Goal: Task Accomplishment & Management: Manage account settings

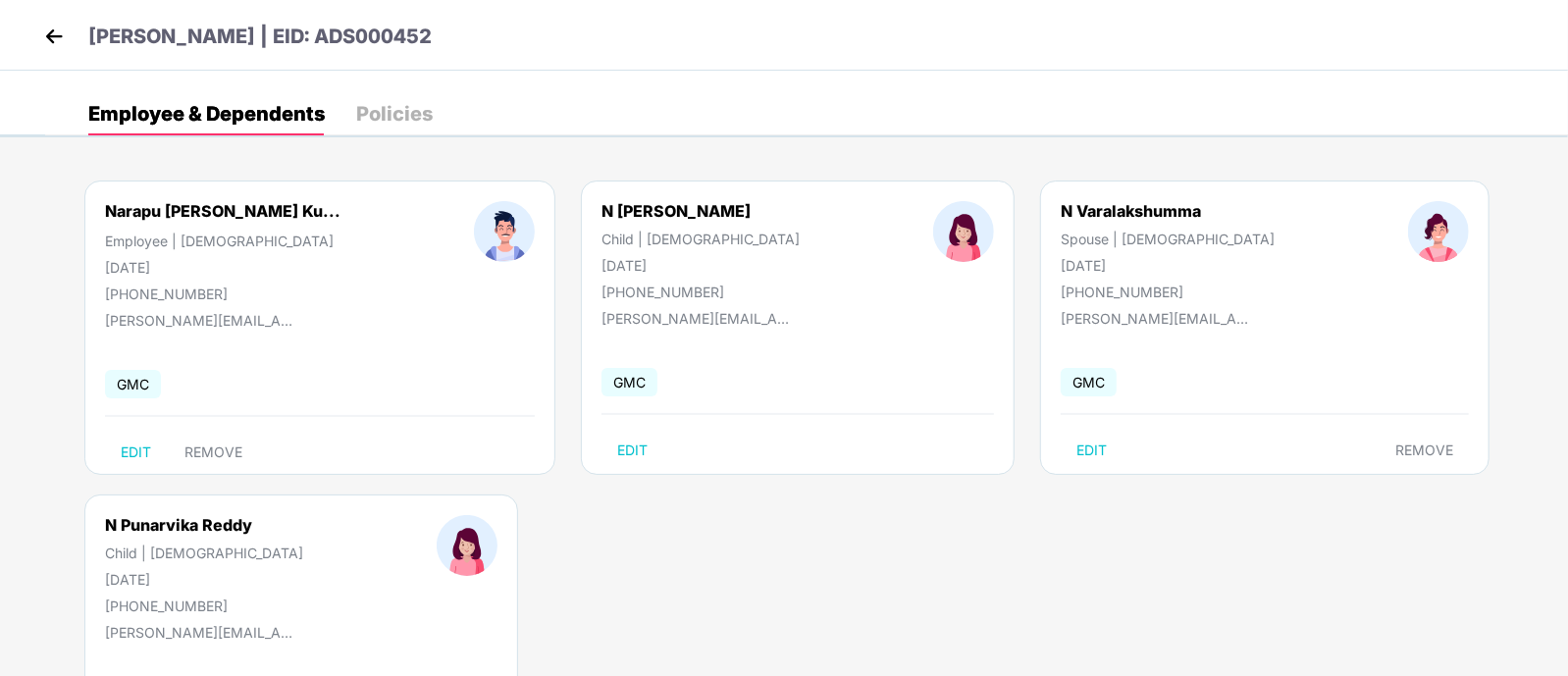
click at [59, 24] on img at bounding box center [54, 37] width 30 height 30
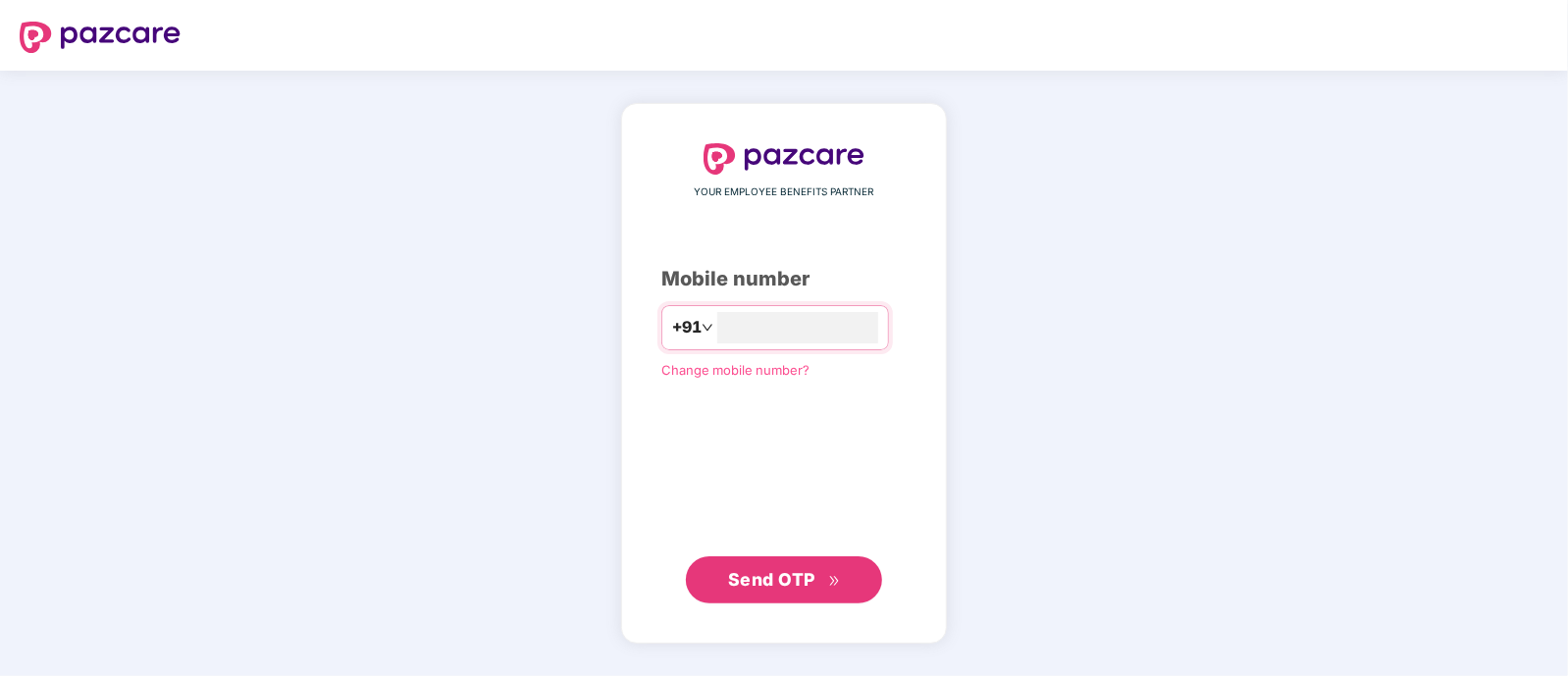
type input "**********"
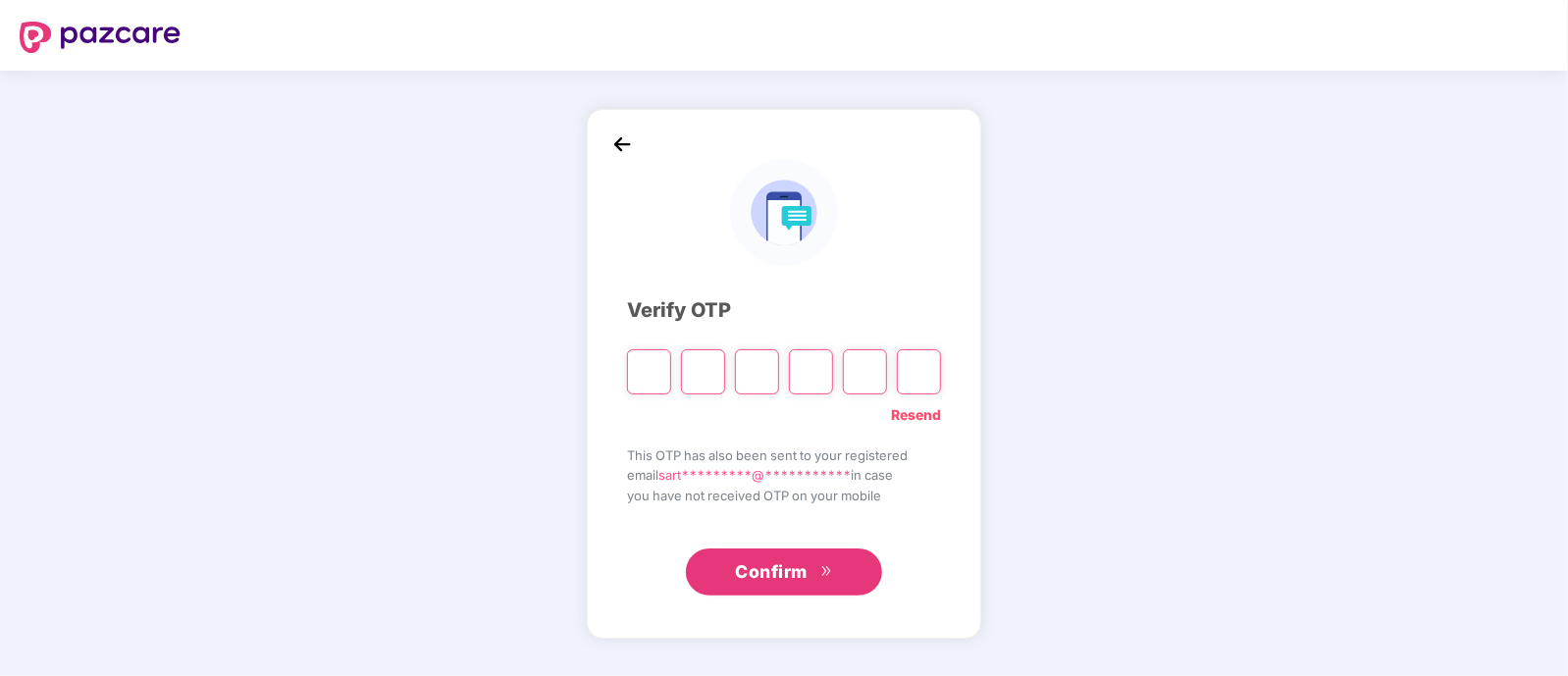
paste input "*"
type input "*"
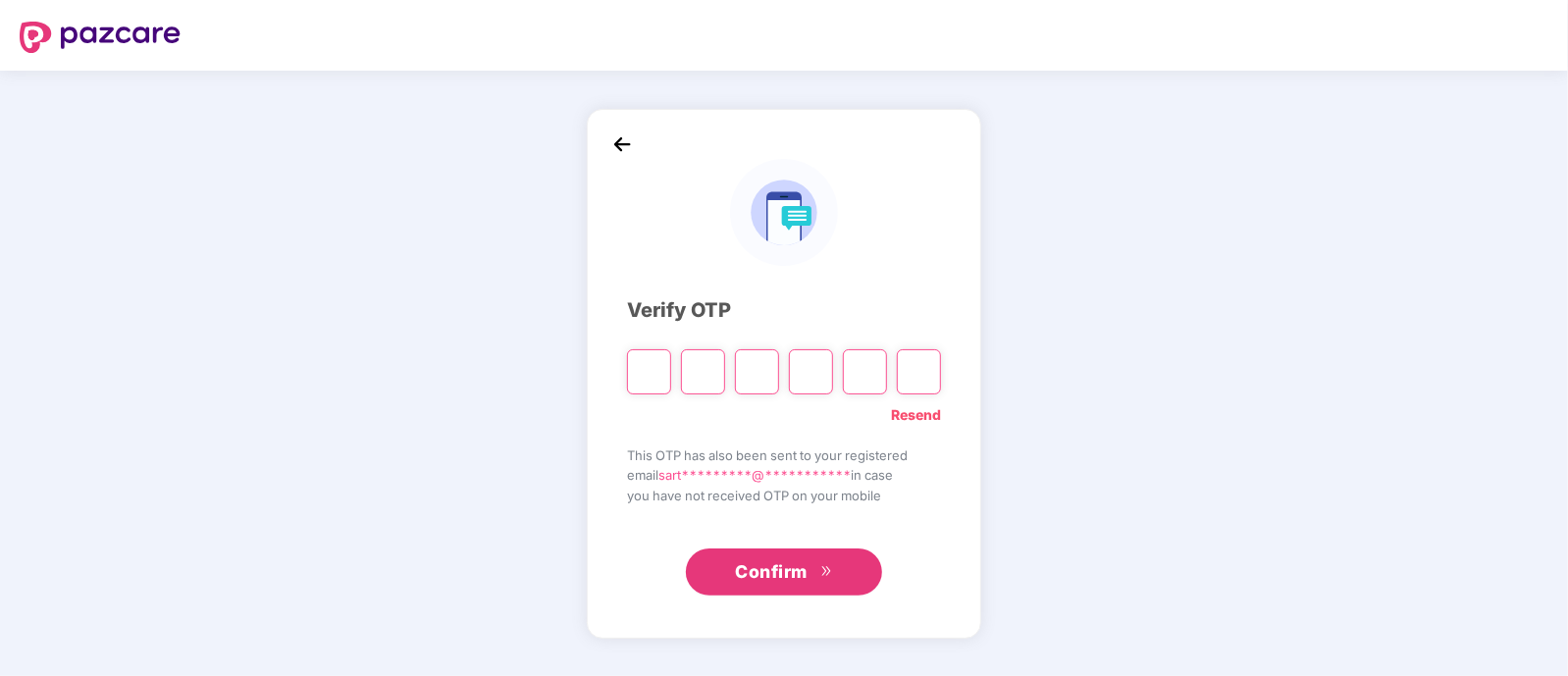
type input "*"
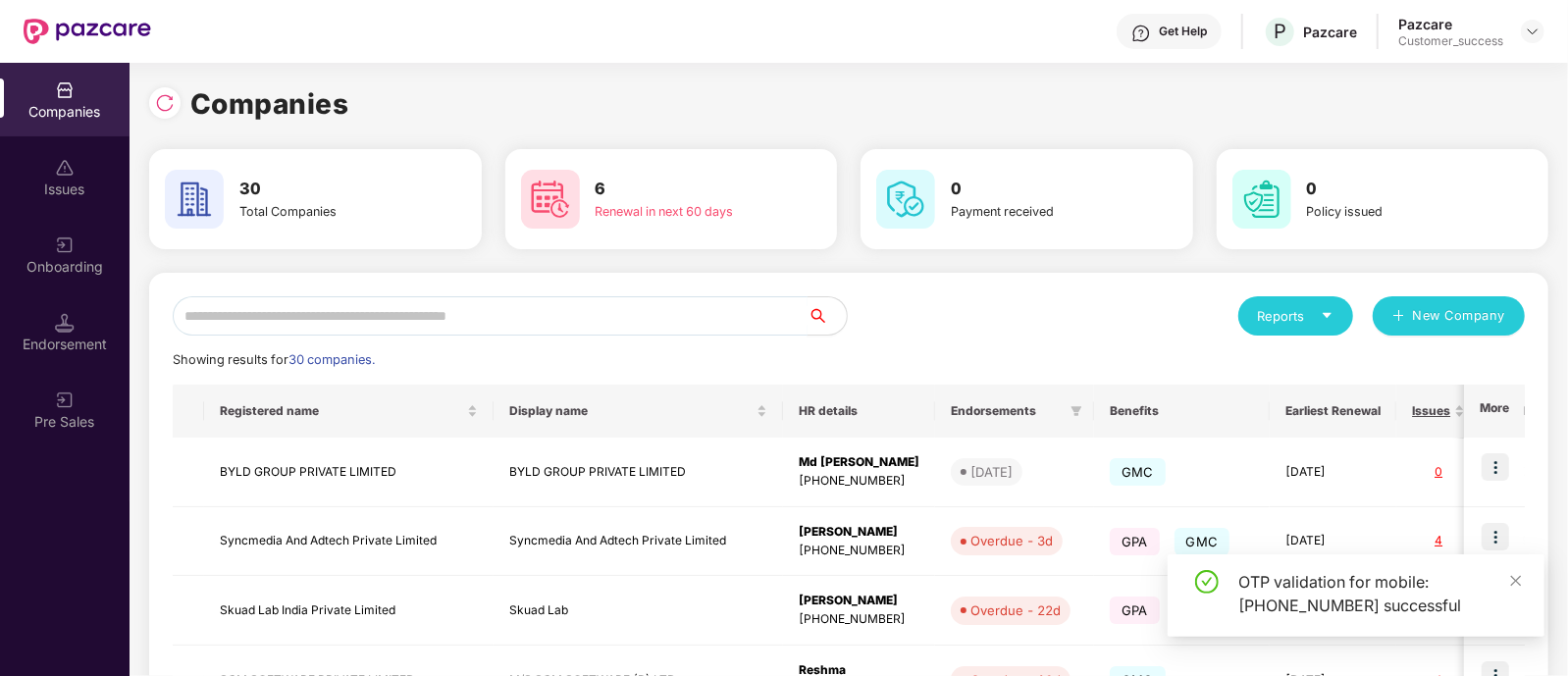
click at [574, 319] on input "text" at bounding box center [490, 316] width 635 height 40
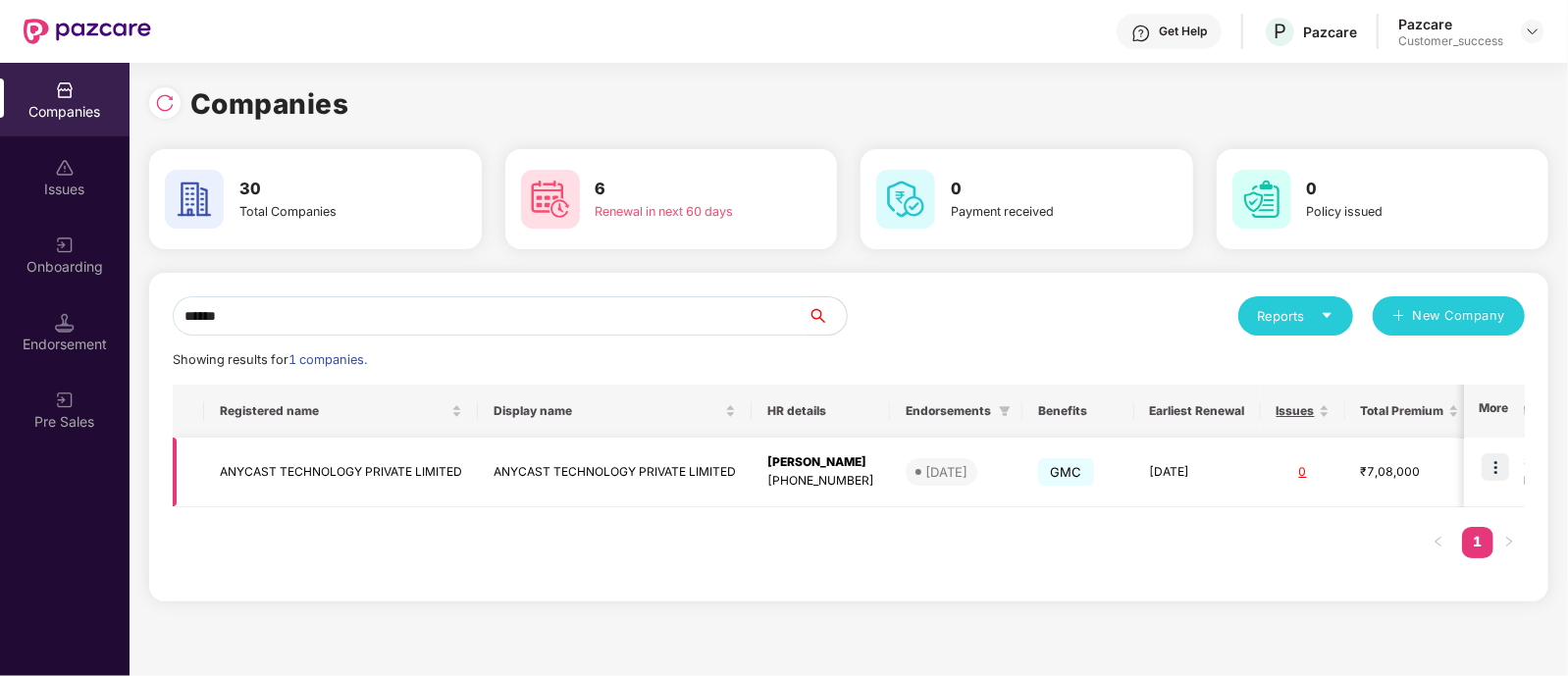
type input "******"
click at [1492, 472] on img at bounding box center [1496, 467] width 28 height 28
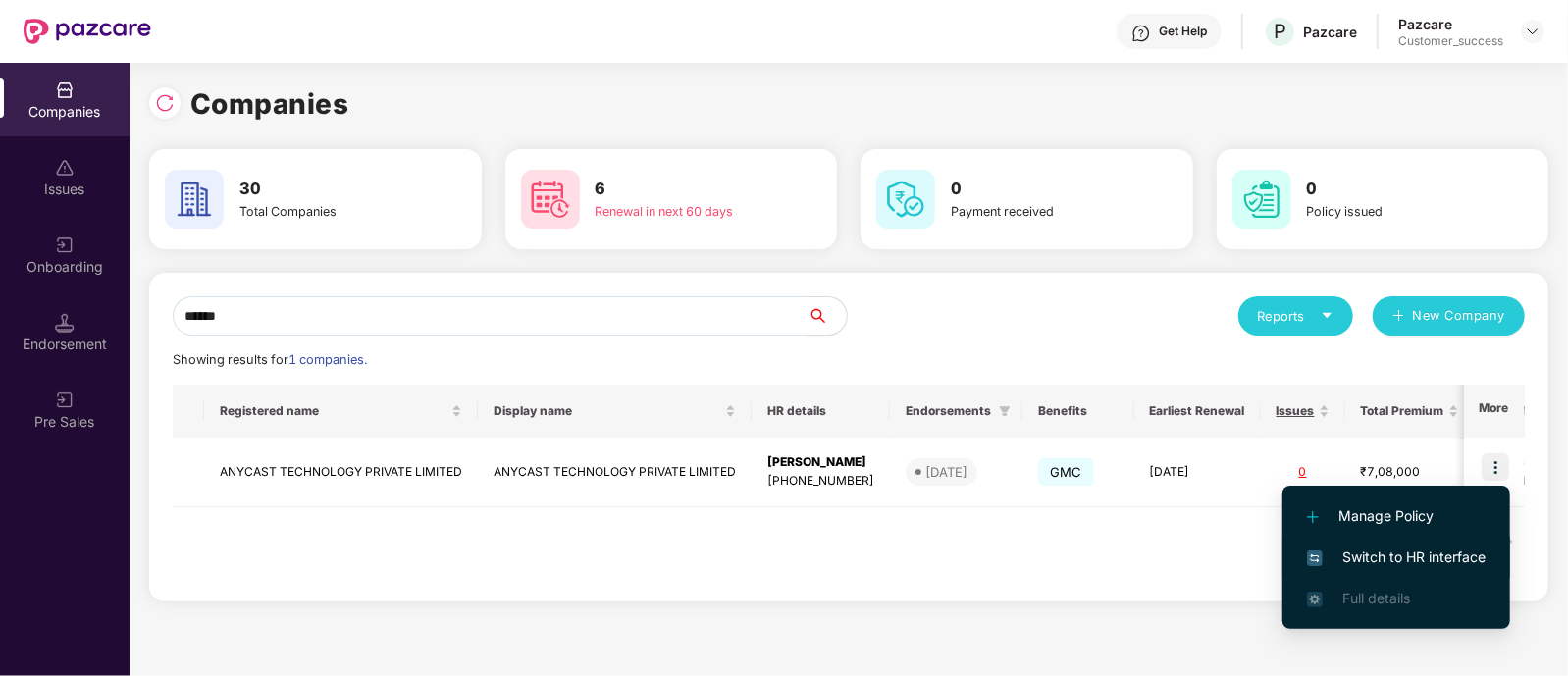
click at [1378, 559] on span "Switch to HR interface" at bounding box center [1396, 557] width 179 height 22
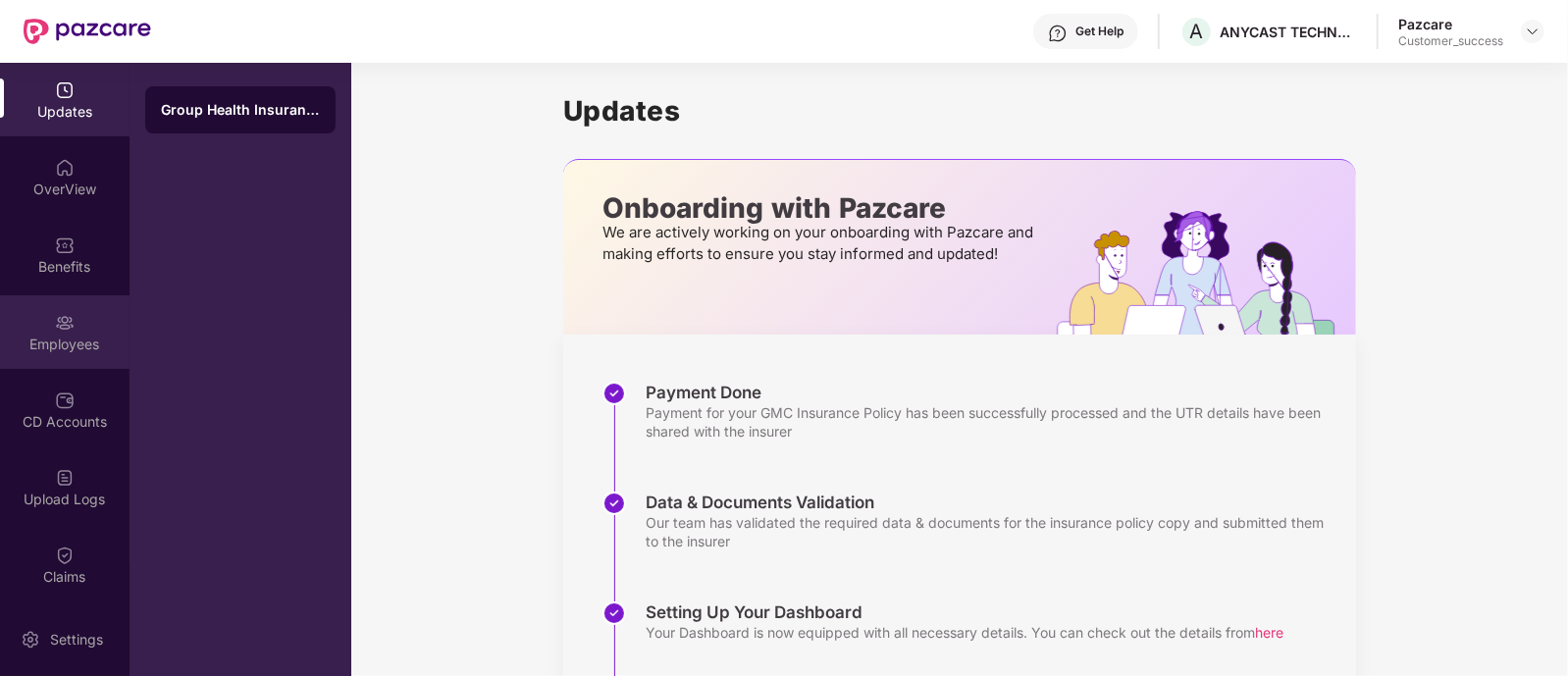
click at [40, 323] on div "Employees" at bounding box center [64, 332] width 129 height 74
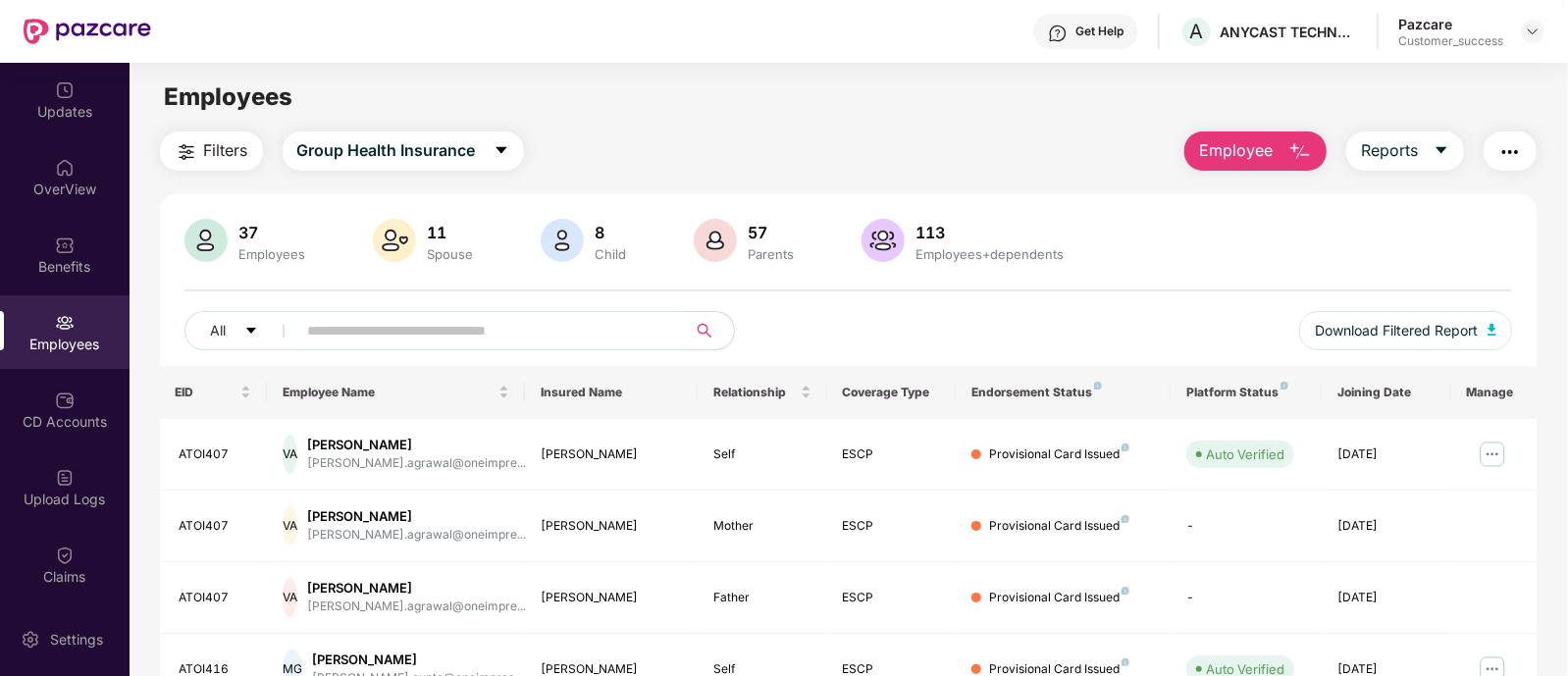
click at [571, 341] on input "text" at bounding box center [484, 331] width 353 height 30
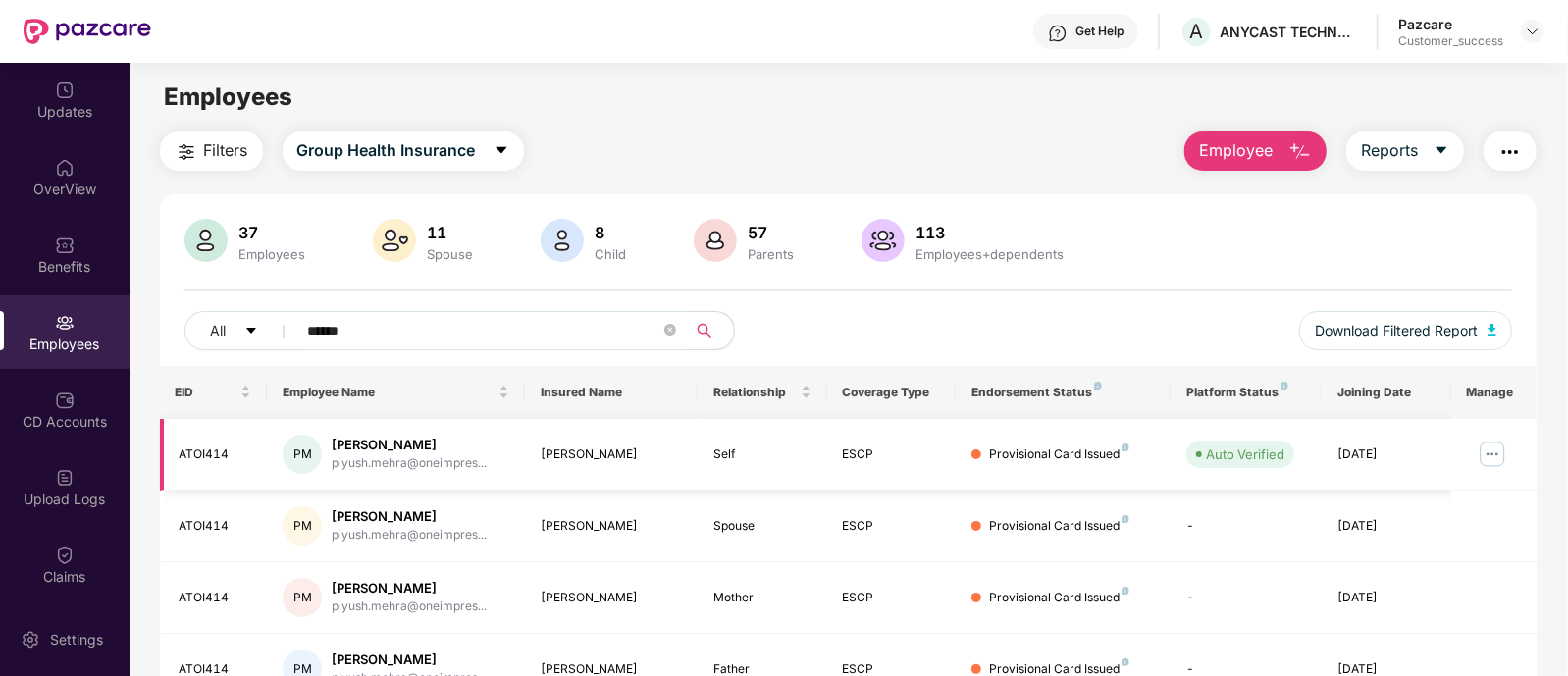
type input "******"
click at [1485, 449] on img at bounding box center [1493, 455] width 32 height 32
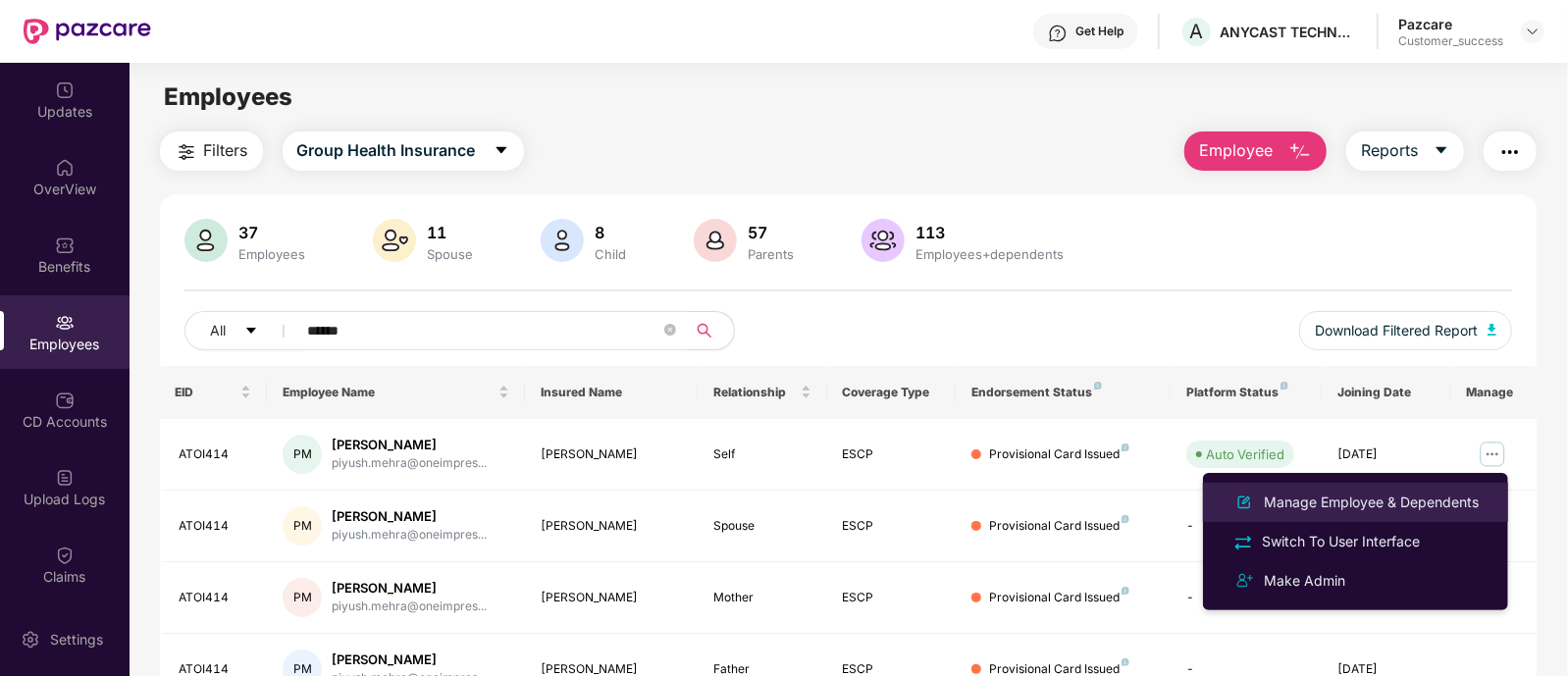
click at [1433, 483] on li "Manage Employee & Dependents" at bounding box center [1356, 503] width 305 height 40
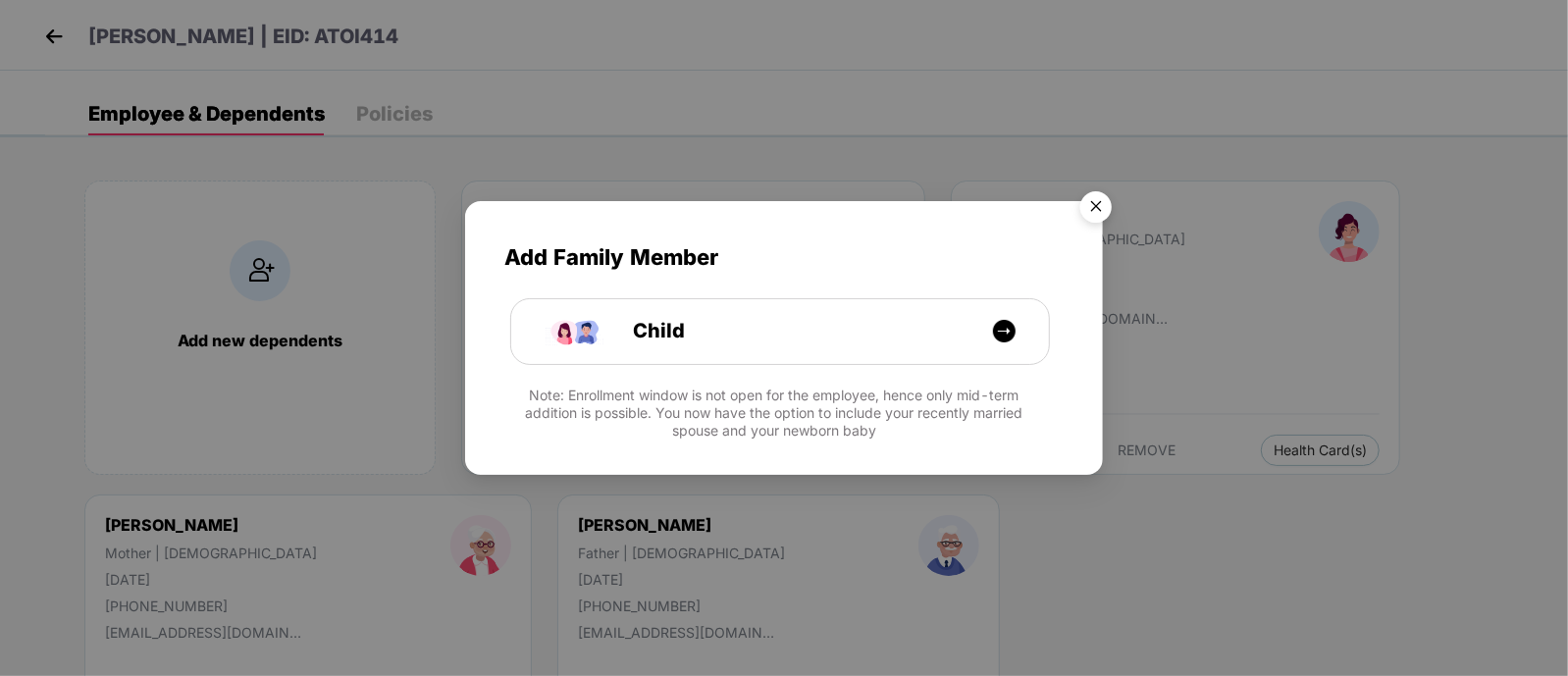
click at [1100, 205] on img "Close" at bounding box center [1097, 211] width 55 height 55
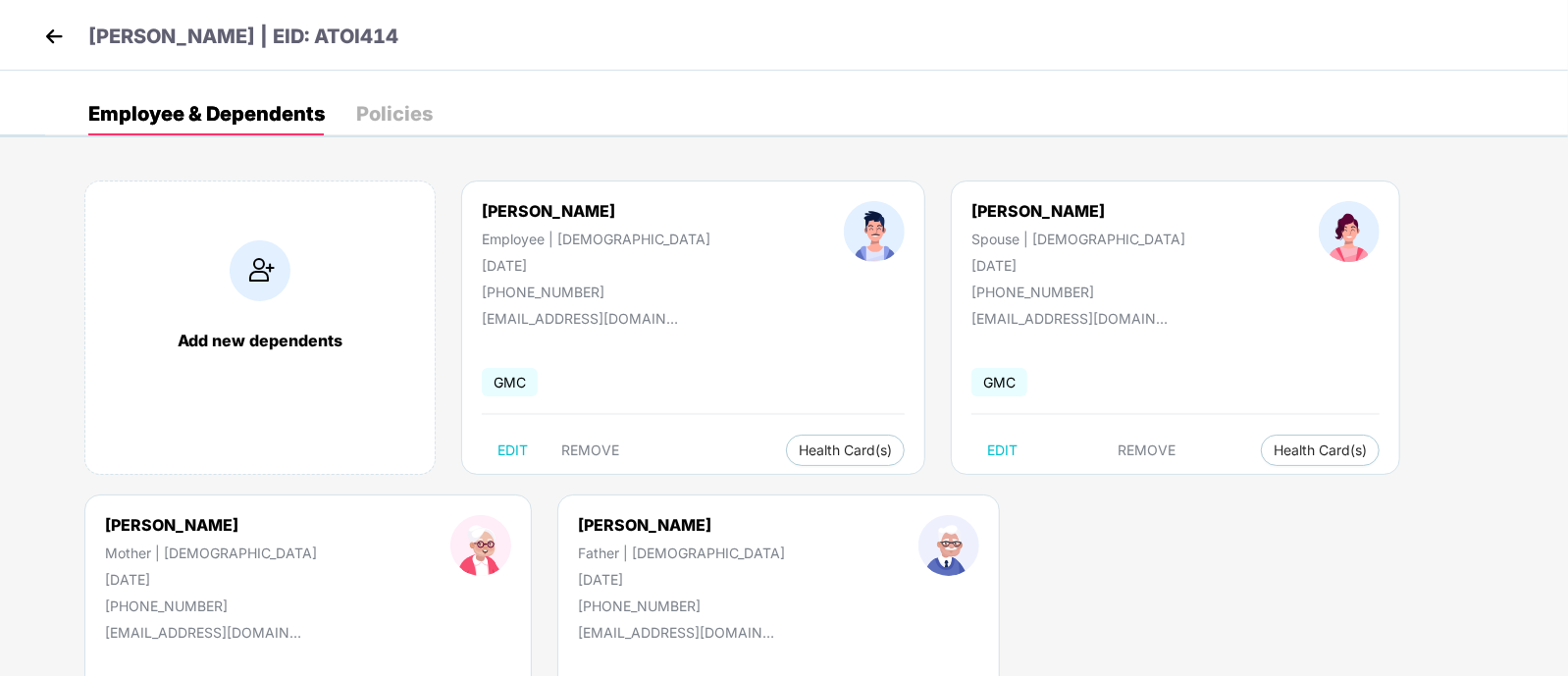
click at [578, 611] on div "[PHONE_NUMBER]" at bounding box center [682, 606] width 207 height 17
click at [594, 596] on div "[PERSON_NAME] Father | [DEMOGRAPHIC_DATA] [DATE] [PHONE_NUMBER]" at bounding box center [682, 565] width 341 height 99
click at [59, 29] on img at bounding box center [54, 37] width 30 height 30
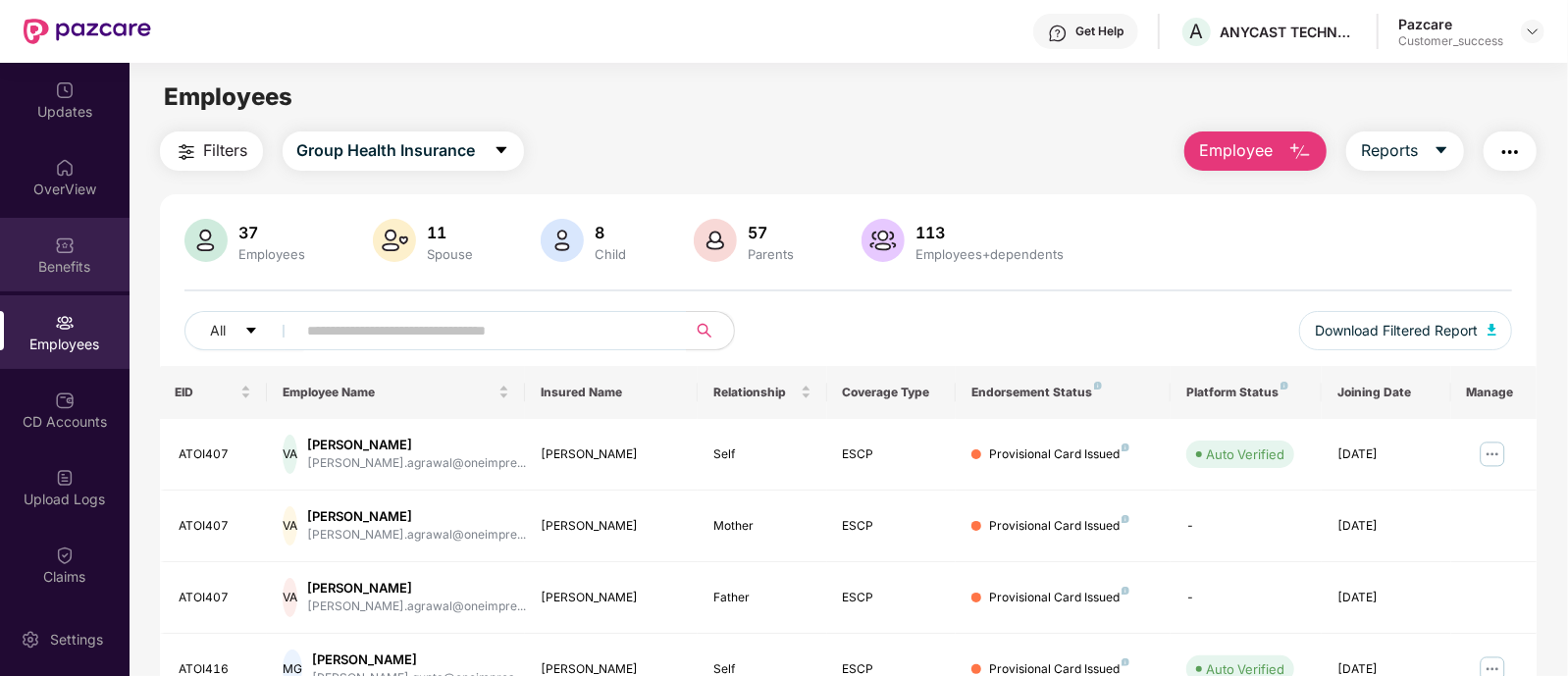
click at [95, 239] on div "Benefits" at bounding box center [64, 255] width 129 height 74
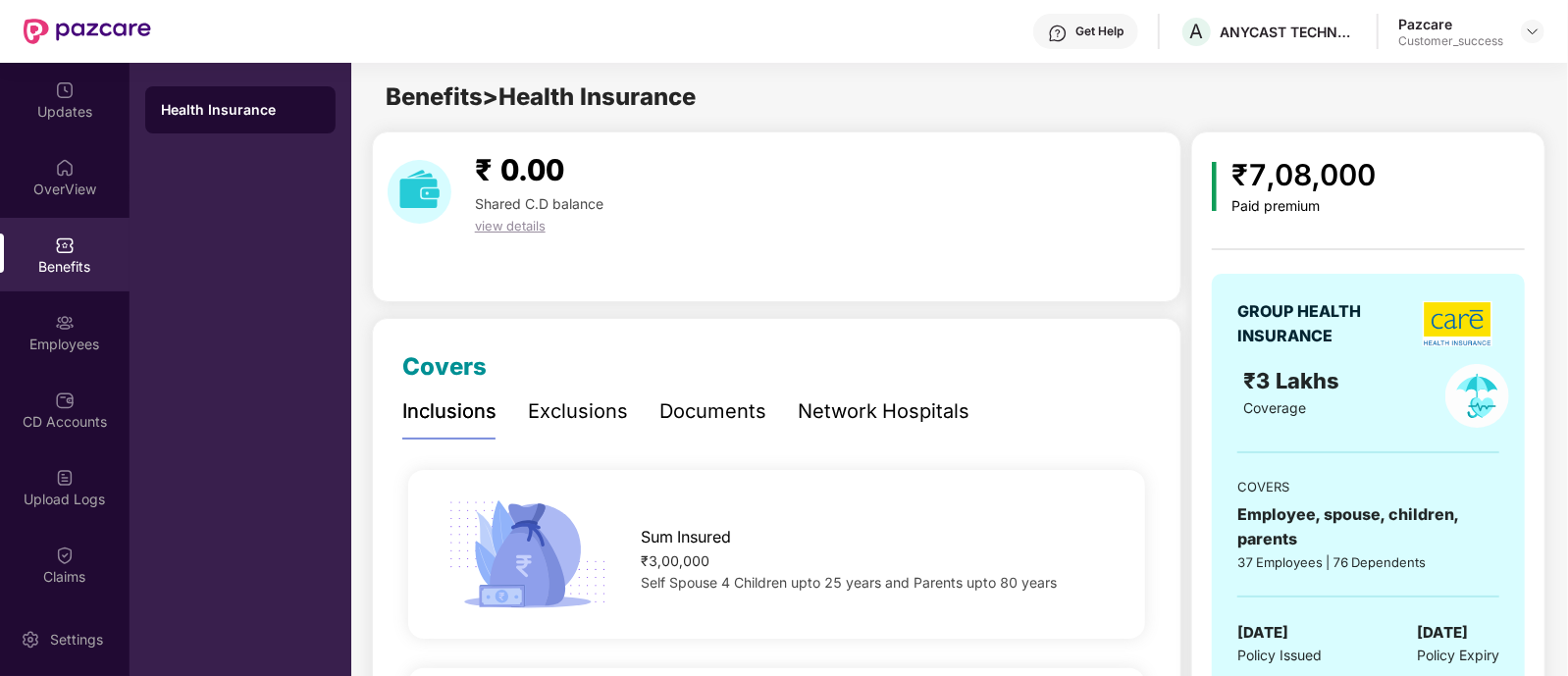
click at [736, 399] on div "Documents" at bounding box center [713, 411] width 107 height 31
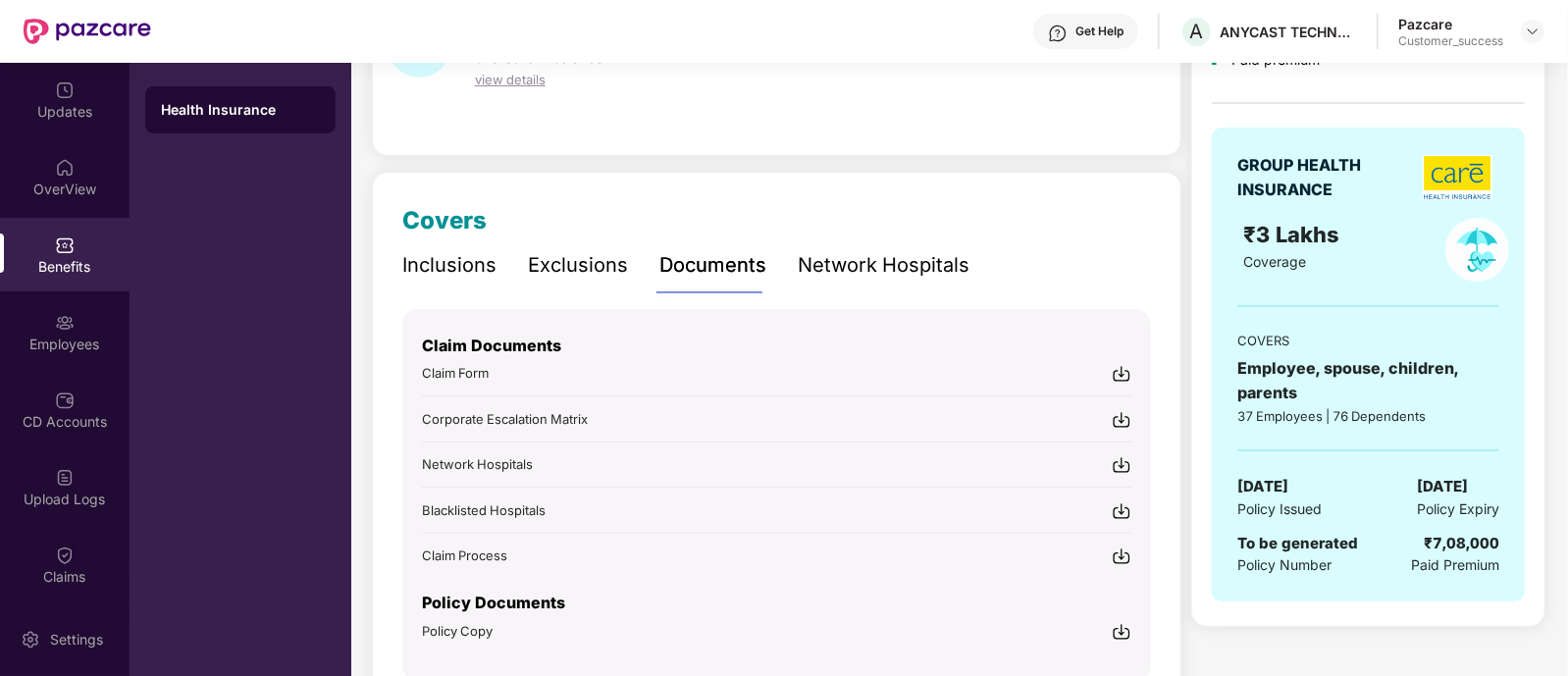
scroll to position [235, 0]
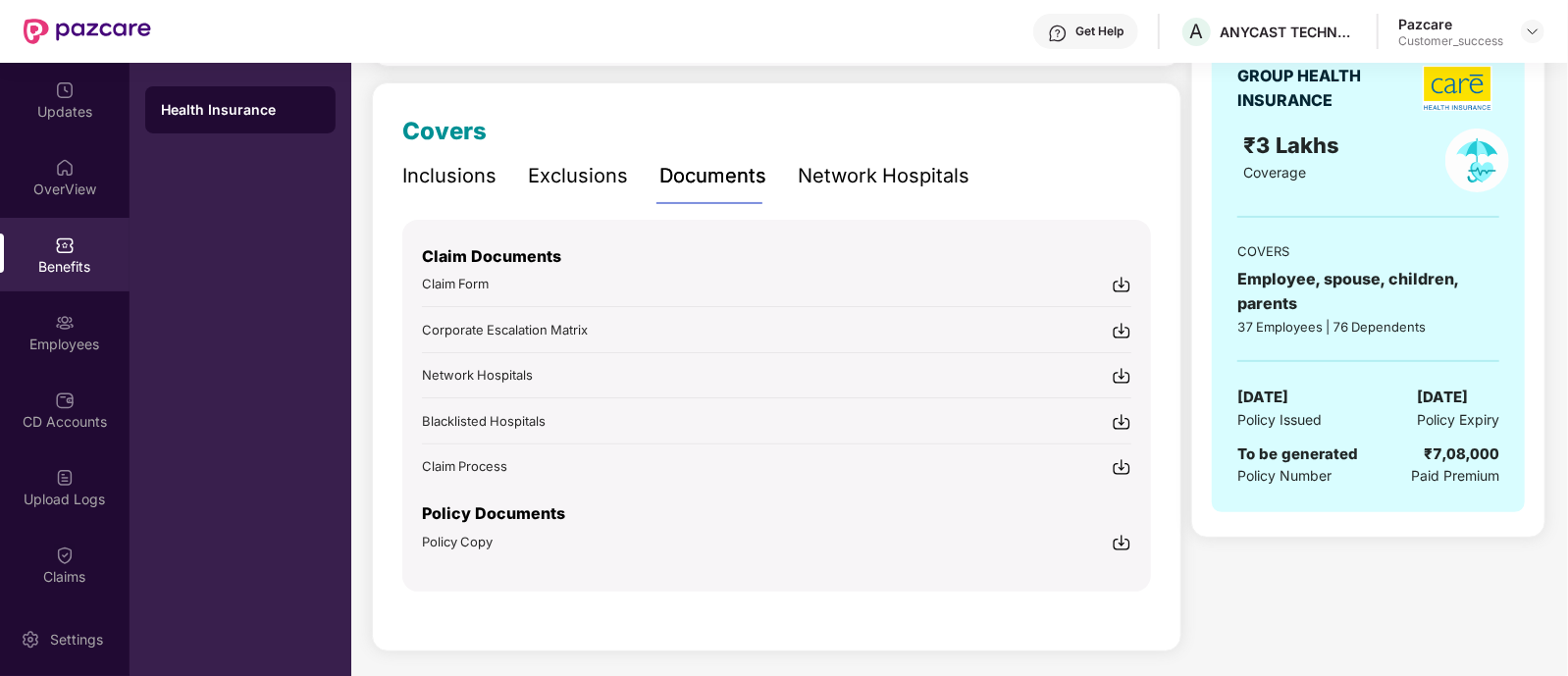
click at [1130, 534] on img at bounding box center [1121, 543] width 20 height 20
click at [1527, 33] on img at bounding box center [1533, 32] width 16 height 16
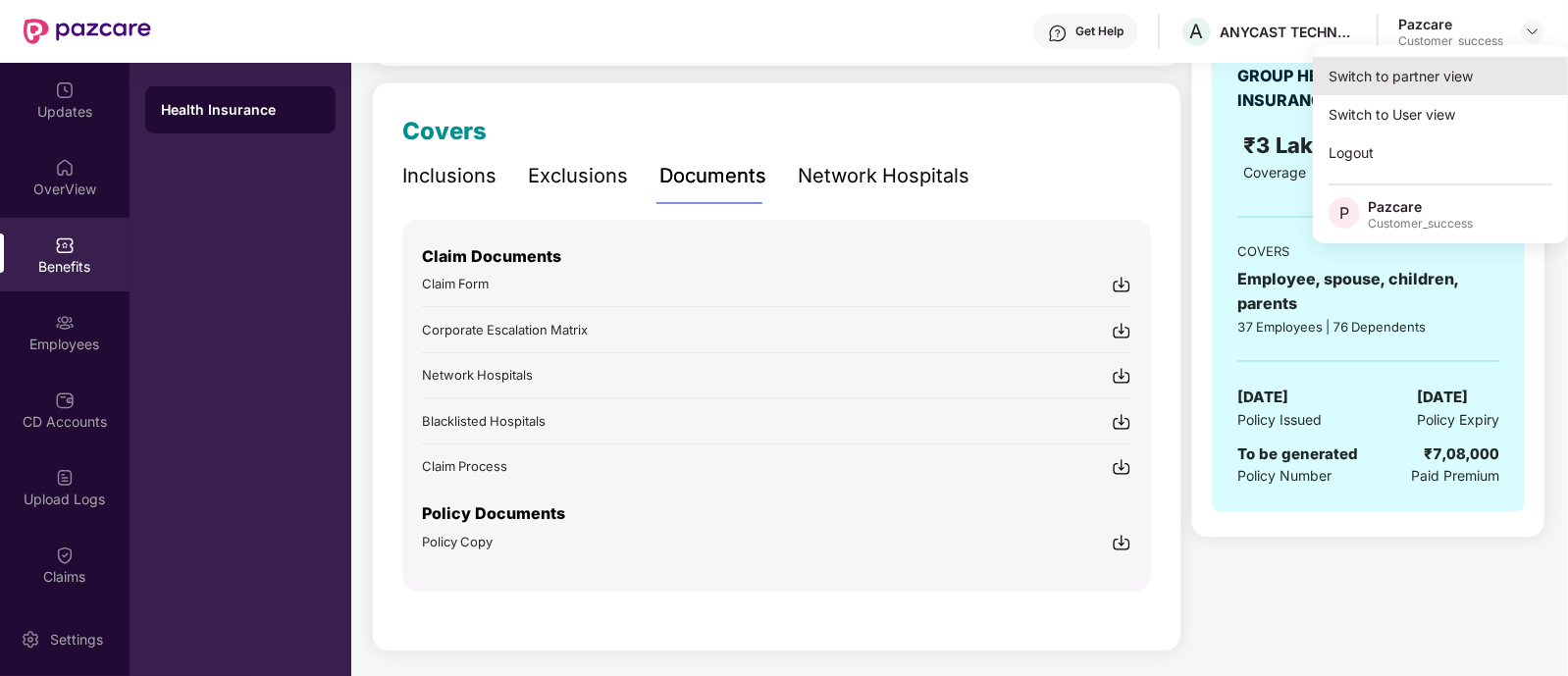
click at [1451, 71] on div "Switch to partner view" at bounding box center [1441, 76] width 255 height 39
